Goal: Information Seeking & Learning: Learn about a topic

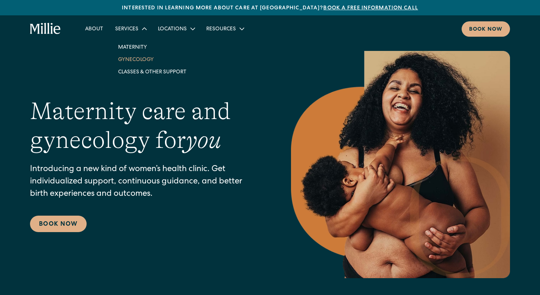
click at [140, 60] on link "Gynecology" at bounding box center [152, 59] width 80 height 12
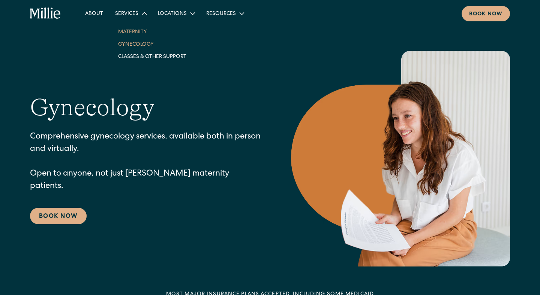
click at [130, 27] on link "Maternity" at bounding box center [152, 31] width 80 height 12
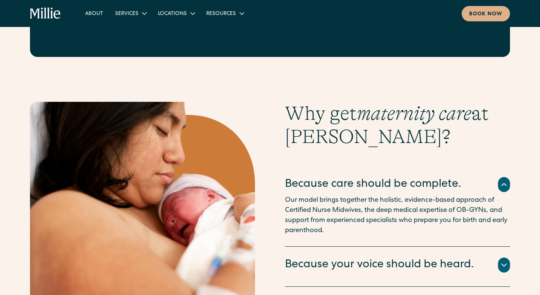
scroll to position [1342, 0]
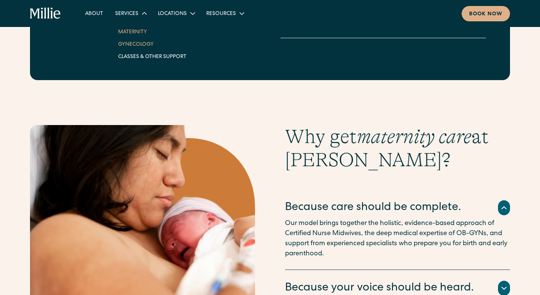
click at [144, 47] on link "Gynecology" at bounding box center [152, 44] width 80 height 12
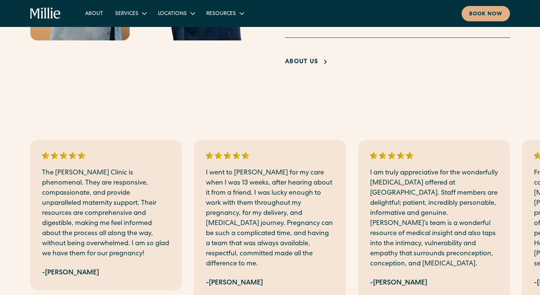
click at [358, 185] on div "I am truly appreciative for the wonderfully [MEDICAL_DATA] offered at [GEOGRAPH…" at bounding box center [434, 220] width 152 height 160
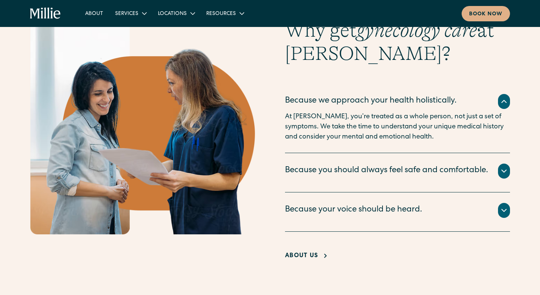
scroll to position [667, 0]
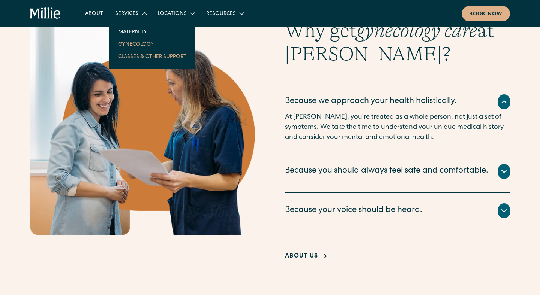
click at [143, 57] on link "Classes & Other Support" at bounding box center [152, 56] width 80 height 12
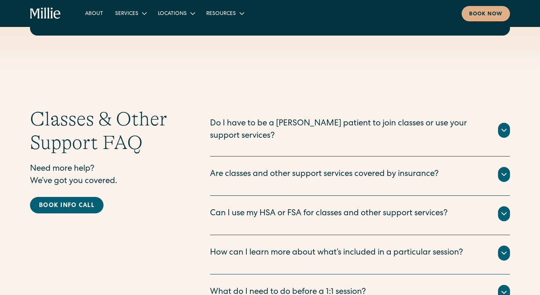
scroll to position [924, 0]
